Goal: Information Seeking & Learning: Check status

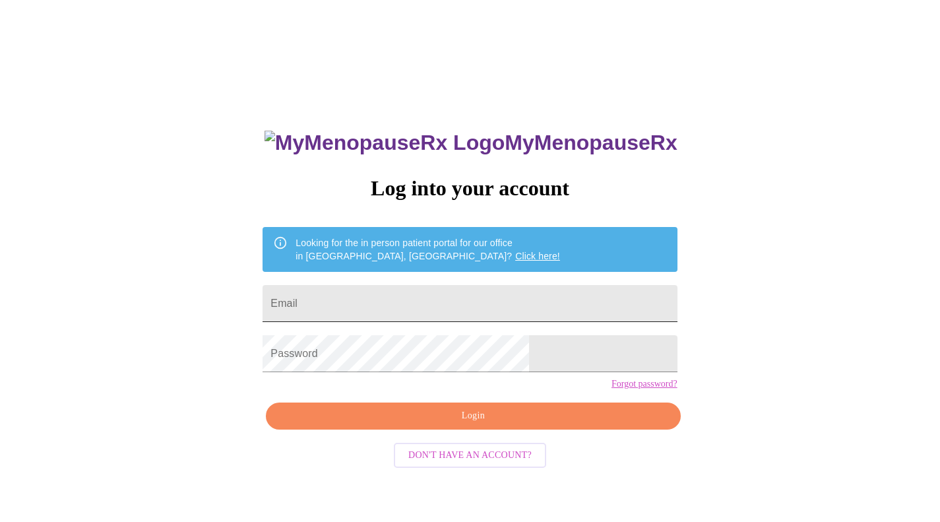
click at [495, 294] on input "Email" at bounding box center [469, 303] width 414 height 37
type input "[EMAIL_ADDRESS][DOMAIN_NAME]"
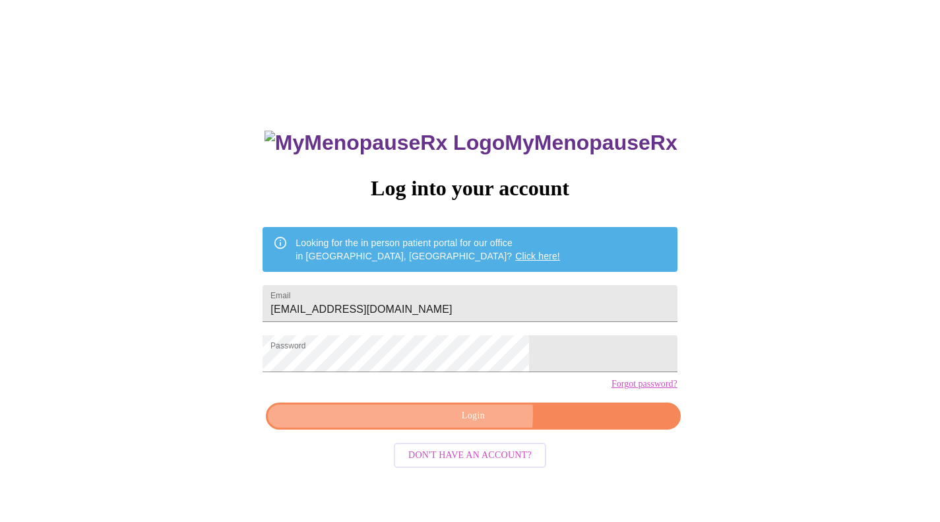
click at [436, 424] on span "Login" at bounding box center [473, 415] width 384 height 16
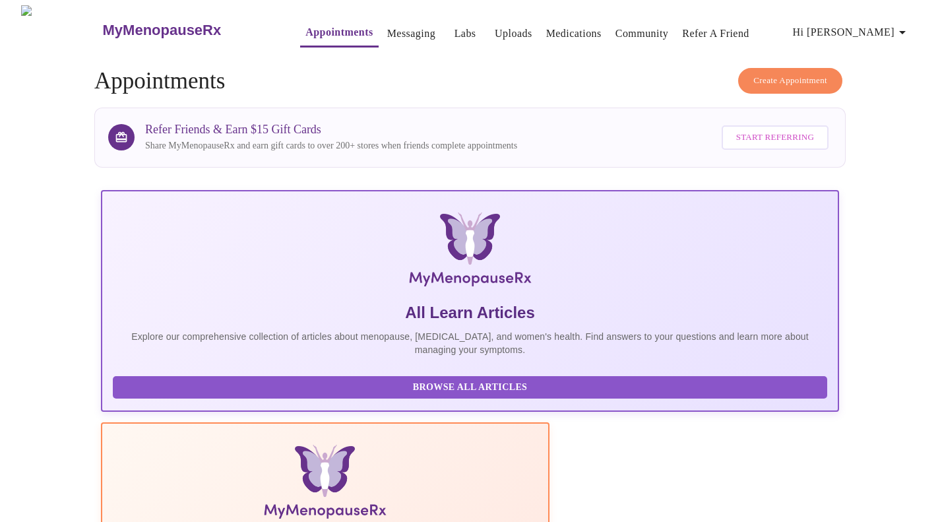
click at [553, 28] on link "Medications" at bounding box center [573, 33] width 55 height 18
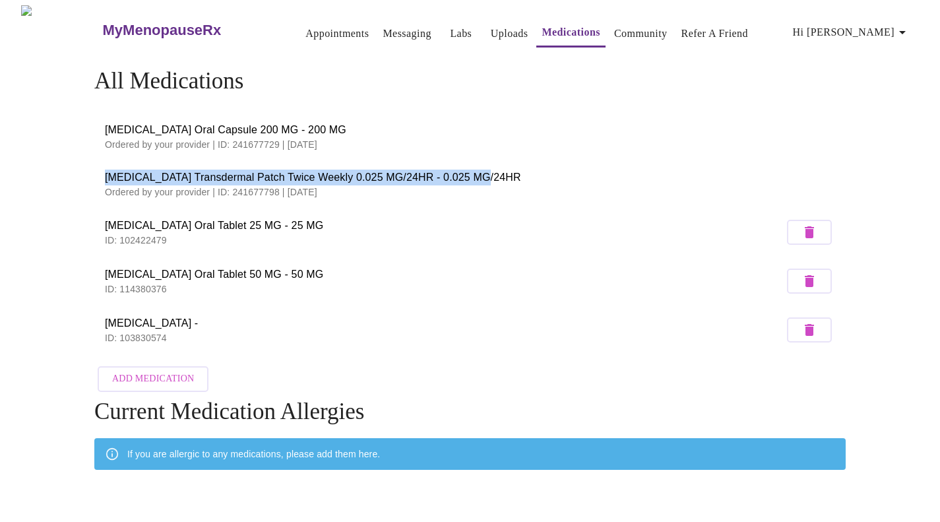
drag, startPoint x: 477, startPoint y: 175, endPoint x: 99, endPoint y: 175, distance: 378.5
click at [99, 175] on li "[MEDICAL_DATA] Transdermal Patch Twice Weekly 0.025 MG/24HR - 0.025 MG/24HR Ord…" at bounding box center [469, 183] width 751 height 47
copy span "[MEDICAL_DATA] Transdermal Patch Twice Weekly 0.025 MG/24HR - 0.025 MG/24HR"
